Goal: Communication & Community: Answer question/provide support

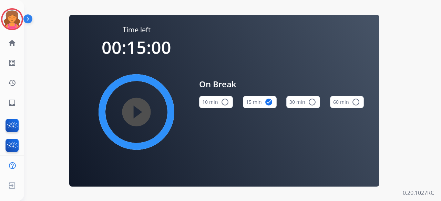
click at [45, 77] on div "Time left 00:15:00 play_circle_filled On Break 10 min radio_button_unchecked 15…" at bounding box center [224, 100] width 400 height 201
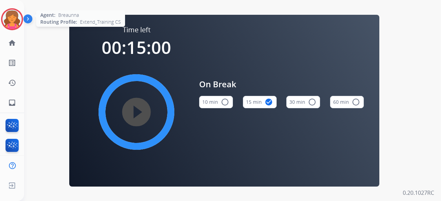
click at [20, 21] on img at bounding box center [11, 19] width 19 height 19
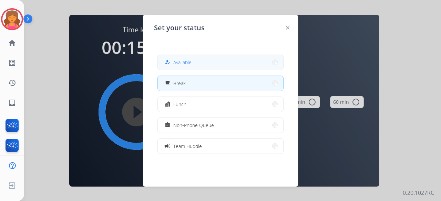
click at [243, 66] on button "how_to_reg Available" at bounding box center [220, 62] width 125 height 15
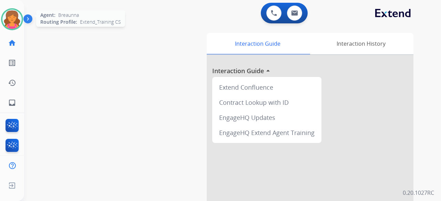
drag, startPoint x: 15, startPoint y: 13, endPoint x: 19, endPoint y: 16, distance: 4.4
click at [15, 13] on img at bounding box center [11, 19] width 19 height 19
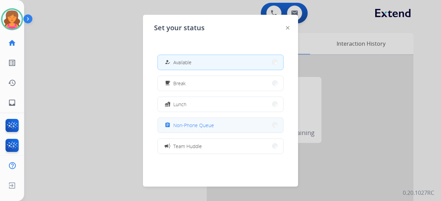
click at [209, 121] on button "assignment Non-Phone Queue" at bounding box center [220, 125] width 125 height 15
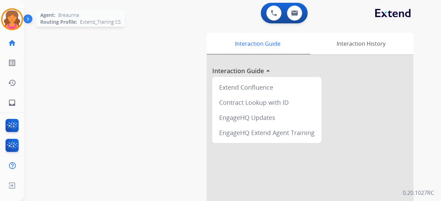
click at [15, 12] on img at bounding box center [11, 19] width 19 height 19
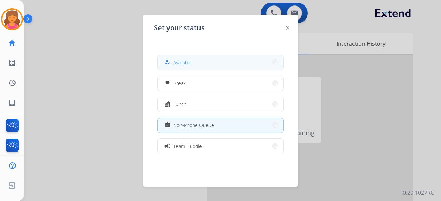
click at [174, 67] on button "how_to_reg Available" at bounding box center [220, 62] width 125 height 15
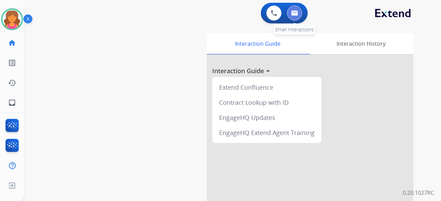
click at [291, 7] on button at bounding box center [294, 13] width 15 height 15
select select "**********"
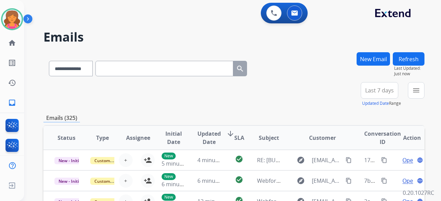
click at [361, 91] on button "Last 7 days" at bounding box center [379, 90] width 38 height 17
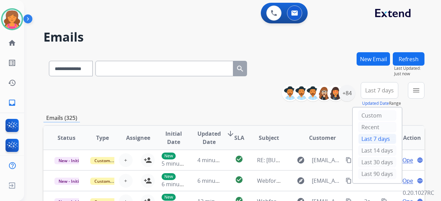
click at [364, 171] on div "Last 90 days" at bounding box center [377, 174] width 38 height 10
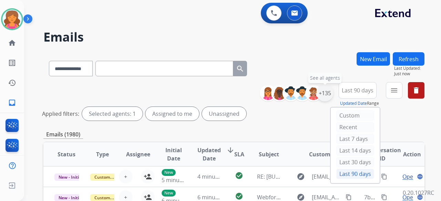
click at [323, 98] on div "+135" at bounding box center [324, 93] width 17 height 17
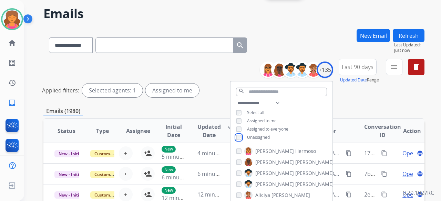
scroll to position [34, 0]
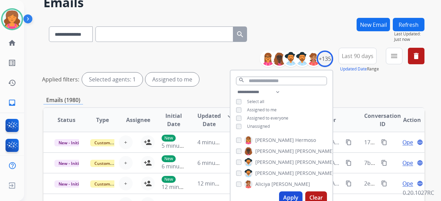
click at [284, 191] on div "Apply Clear" at bounding box center [281, 198] width 102 height 18
click at [284, 196] on button "Apply" at bounding box center [290, 198] width 23 height 12
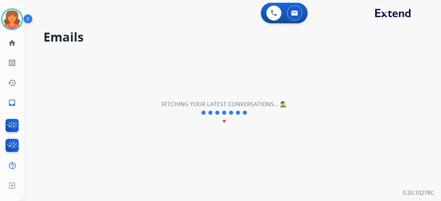
scroll to position [0, 0]
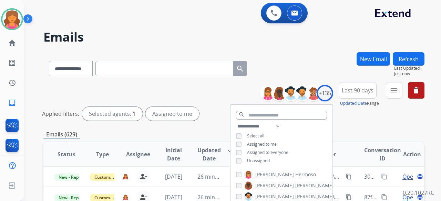
click at [381, 89] on div "**********" at bounding box center [344, 94] width 159 height 25
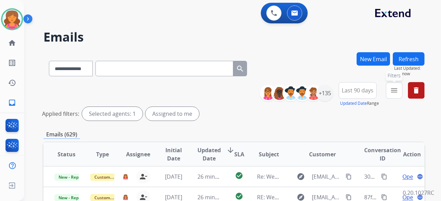
click at [388, 92] on button "menu Filters" at bounding box center [394, 90] width 17 height 17
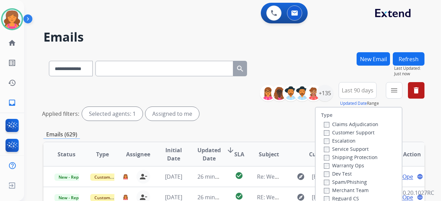
click at [366, 132] on label "Customer Support" at bounding box center [349, 132] width 51 height 7
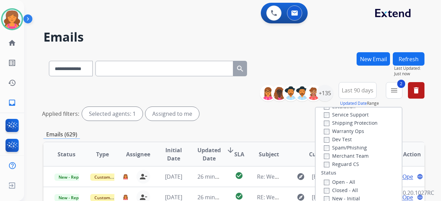
click at [321, 157] on div "Claims Adjudication Customer Support Escalation Service Support Shipping Protec…" at bounding box center [349, 127] width 57 height 83
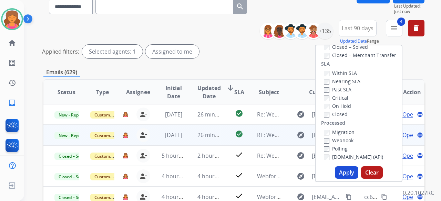
scroll to position [69, 0]
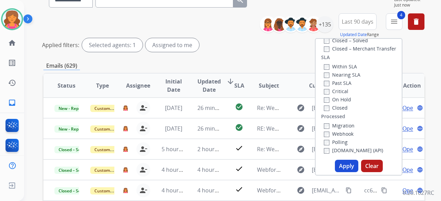
click at [348, 162] on button "Apply" at bounding box center [346, 166] width 23 height 12
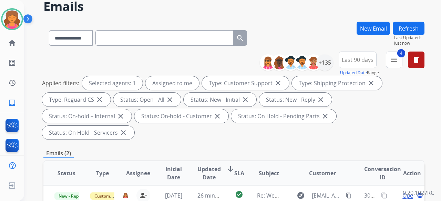
scroll to position [138, 0]
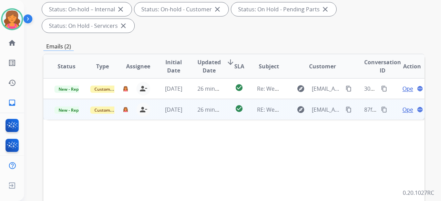
click at [402, 106] on span "Open" at bounding box center [409, 110] width 14 height 8
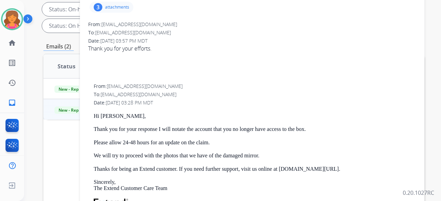
scroll to position [34, 0]
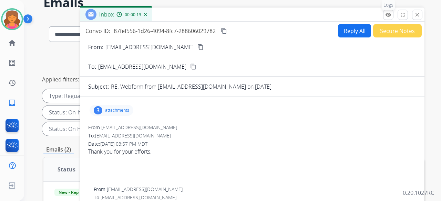
click at [387, 16] on mat-icon "remove_red_eye" at bounding box center [388, 15] width 6 height 6
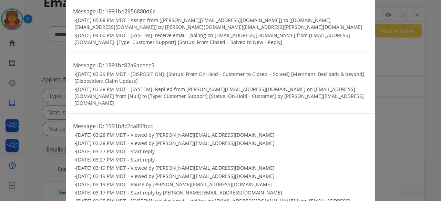
click at [380, 71] on div "Logs close Message ID: 1991be2956880d6c • 09/05/2025 - 05:08 PM MDT - Assign fr…" at bounding box center [220, 100] width 441 height 201
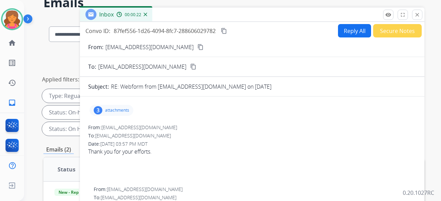
click at [196, 46] on button "content_copy" at bounding box center [200, 47] width 8 height 8
click at [378, 24] on button "Secure Notes" at bounding box center [397, 30] width 49 height 13
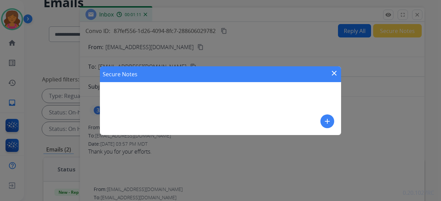
click at [323, 120] on mat-icon "add" at bounding box center [327, 121] width 8 height 8
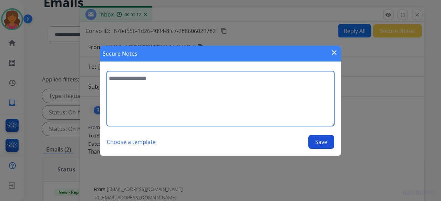
click at [257, 103] on textarea at bounding box center [220, 98] width 227 height 55
type textarea "**********"
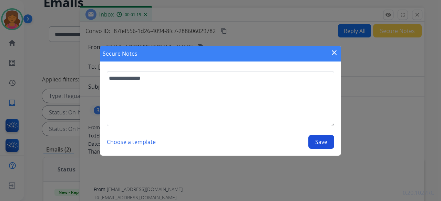
click at [319, 148] on button "Save" at bounding box center [321, 142] width 26 height 14
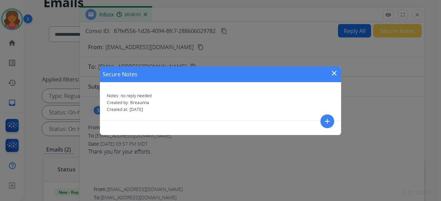
click at [335, 70] on mat-icon "close" at bounding box center [334, 73] width 8 height 8
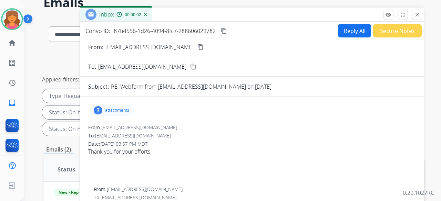
drag, startPoint x: 416, startPoint y: 12, endPoint x: 370, endPoint y: 38, distance: 52.6
click at [417, 12] on mat-icon "close" at bounding box center [417, 15] width 6 height 6
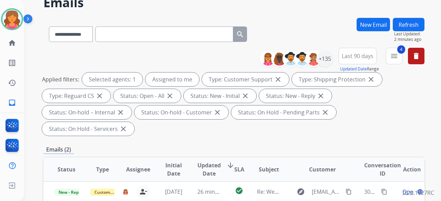
scroll to position [172, 0]
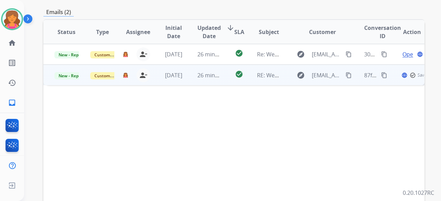
click at [87, 65] on td "Customer Support" at bounding box center [97, 75] width 36 height 21
click at [77, 72] on span "New - Reply" at bounding box center [69, 75] width 31 height 7
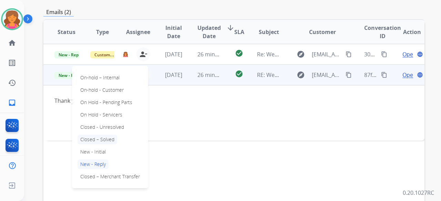
click at [98, 135] on p "Closed – Solved" at bounding box center [97, 140] width 40 height 10
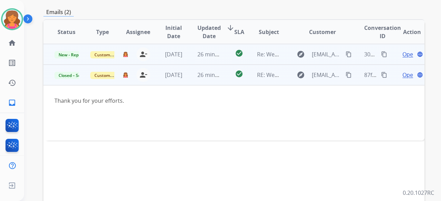
click at [402, 50] on span "Open" at bounding box center [409, 54] width 14 height 8
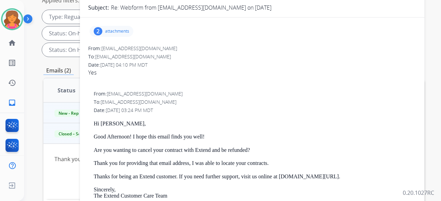
scroll to position [34, 0]
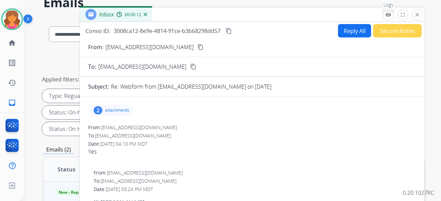
click at [386, 16] on mat-icon "remove_red_eye" at bounding box center [388, 15] width 6 height 6
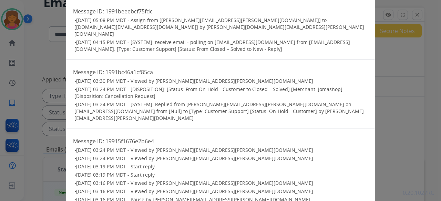
click at [386, 94] on div "Logs close Message ID: 1991beeebcf75fdc • 09/05/2025 - 05:08 PM MDT - Assign fr…" at bounding box center [220, 100] width 441 height 201
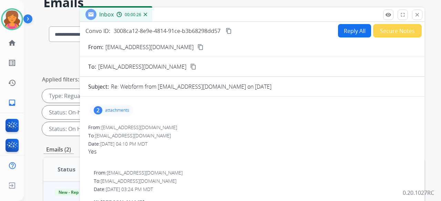
click at [197, 46] on mat-icon "content_copy" at bounding box center [200, 47] width 6 height 6
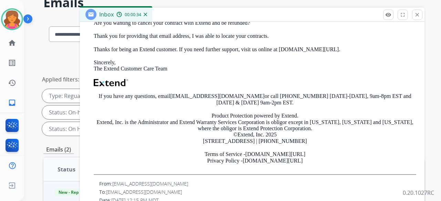
scroll to position [344, 0]
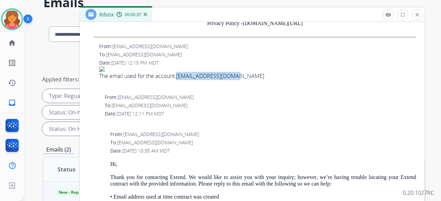
drag, startPoint x: 178, startPoint y: 75, endPoint x: 235, endPoint y: 76, distance: 57.2
click at [239, 77] on div "The email used for the account: crazyape168@gmail.com" at bounding box center [257, 76] width 317 height 8
copy link "crazyape168@gmail.com"
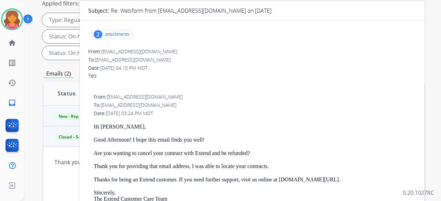
scroll to position [69, 0]
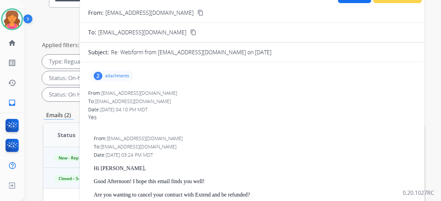
click at [197, 12] on mat-icon "content_copy" at bounding box center [200, 13] width 6 height 6
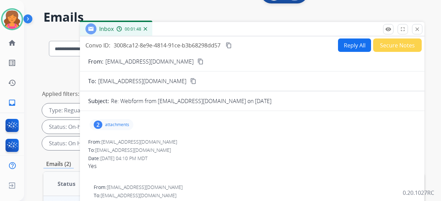
scroll to position [0, 0]
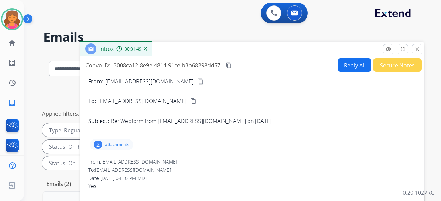
click at [228, 69] on button "content_copy" at bounding box center [228, 65] width 8 height 8
click at [338, 62] on button "Reply All" at bounding box center [354, 65] width 33 height 13
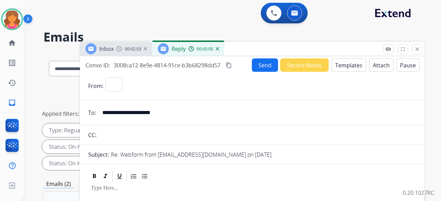
select select "**********"
click at [335, 62] on button "Templates" at bounding box center [348, 65] width 35 height 13
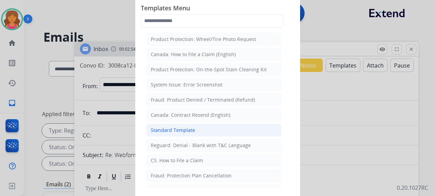
click at [170, 130] on div "Standard Template" at bounding box center [173, 130] width 44 height 7
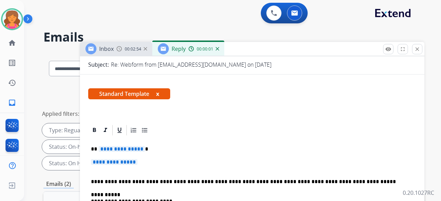
scroll to position [103, 0]
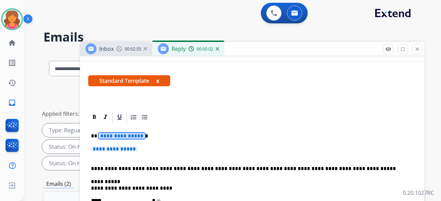
click at [124, 148] on span "**********" at bounding box center [114, 149] width 46 height 6
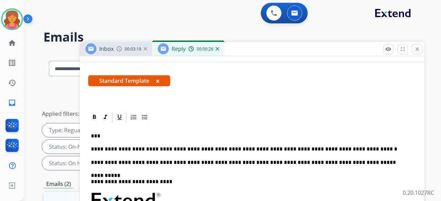
click at [229, 148] on p "**********" at bounding box center [249, 149] width 317 height 6
click at [228, 148] on p "**********" at bounding box center [249, 149] width 317 height 6
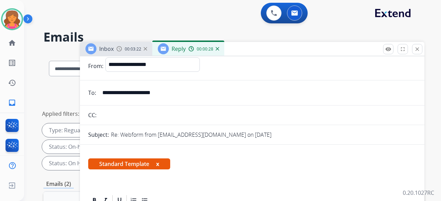
scroll to position [0, 0]
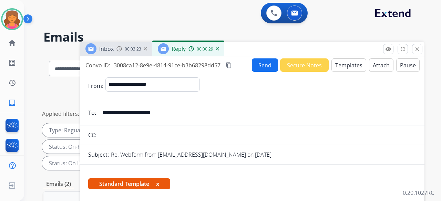
click at [255, 70] on button "Send" at bounding box center [265, 65] width 26 height 13
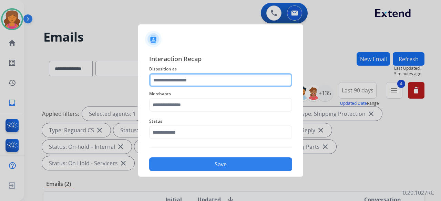
click at [213, 77] on input "text" at bounding box center [220, 80] width 143 height 14
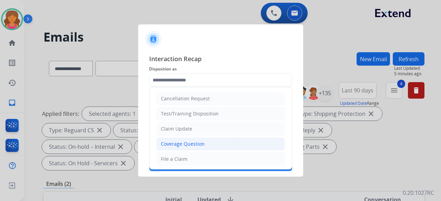
click at [180, 141] on div "Coverage Question" at bounding box center [183, 144] width 44 height 7
type input "**********"
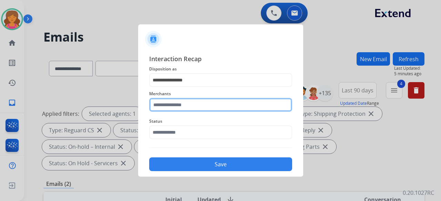
click at [171, 106] on input "text" at bounding box center [220, 105] width 143 height 14
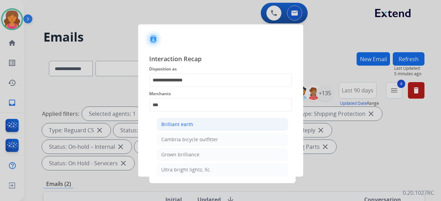
click at [180, 126] on div "Brilliant earth" at bounding box center [177, 124] width 32 height 7
type input "**********"
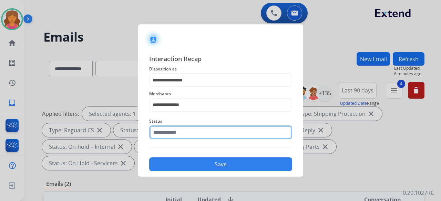
click at [177, 133] on input "text" at bounding box center [220, 133] width 143 height 14
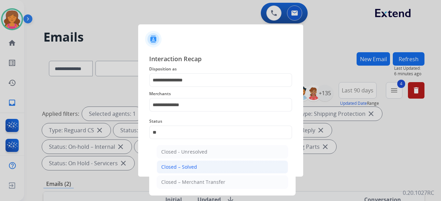
click at [183, 171] on li "Closed – Solved" at bounding box center [222, 167] width 131 height 13
type input "**********"
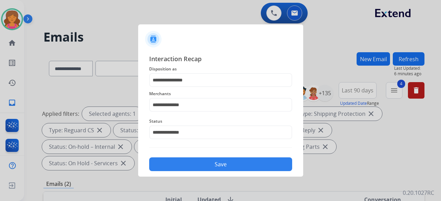
click at [182, 169] on button "Save" at bounding box center [220, 165] width 143 height 14
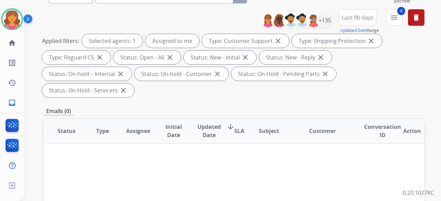
scroll to position [34, 0]
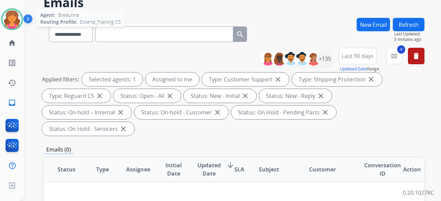
click at [18, 17] on img at bounding box center [11, 19] width 19 height 19
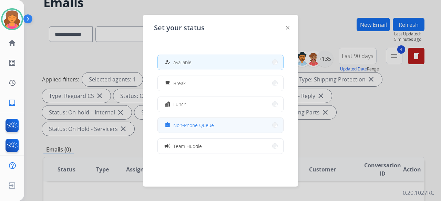
click at [178, 122] on div "assignment Non-Phone Queue" at bounding box center [188, 125] width 51 height 8
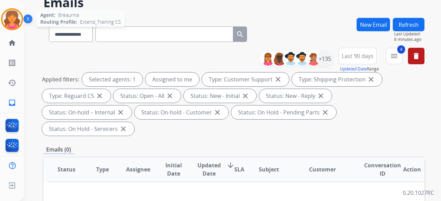
click at [10, 15] on img at bounding box center [11, 19] width 19 height 19
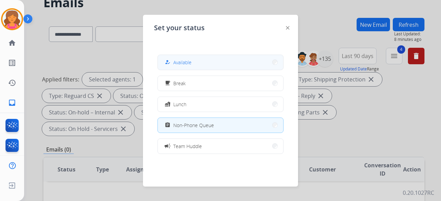
click at [177, 67] on button "how_to_reg Available" at bounding box center [220, 62] width 125 height 15
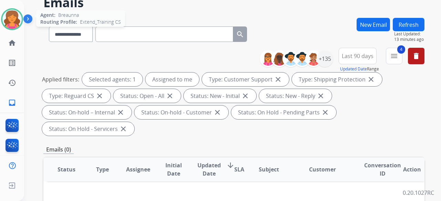
click at [15, 24] on img at bounding box center [11, 19] width 19 height 19
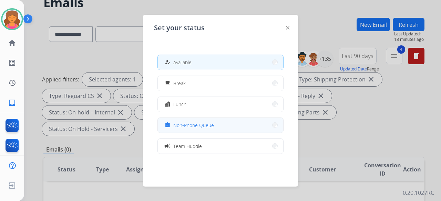
click at [207, 123] on span "Non-Phone Queue" at bounding box center [193, 125] width 41 height 7
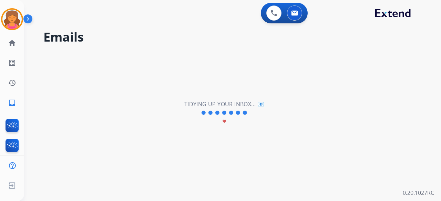
scroll to position [0, 0]
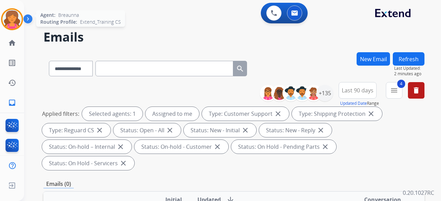
click at [15, 20] on img at bounding box center [11, 19] width 19 height 19
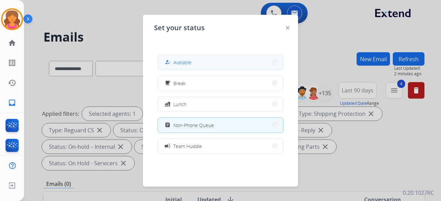
click at [206, 60] on button "how_to_reg Available" at bounding box center [220, 62] width 125 height 15
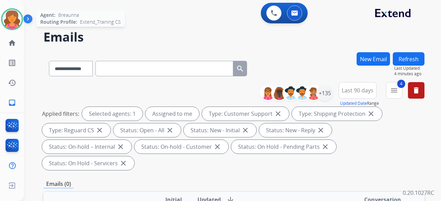
click at [22, 23] on div "Agent: Breaunna Routing Profile: Extend_Training CS" at bounding box center [12, 19] width 22 height 22
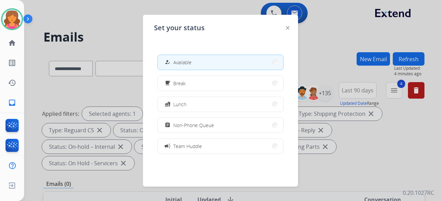
click at [81, 78] on div at bounding box center [220, 100] width 441 height 201
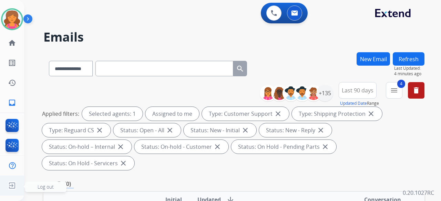
click at [16, 188] on img at bounding box center [12, 185] width 12 height 13
click at [39, 188] on span "Log out" at bounding box center [46, 187] width 16 height 7
